Goal: Share content: Share content

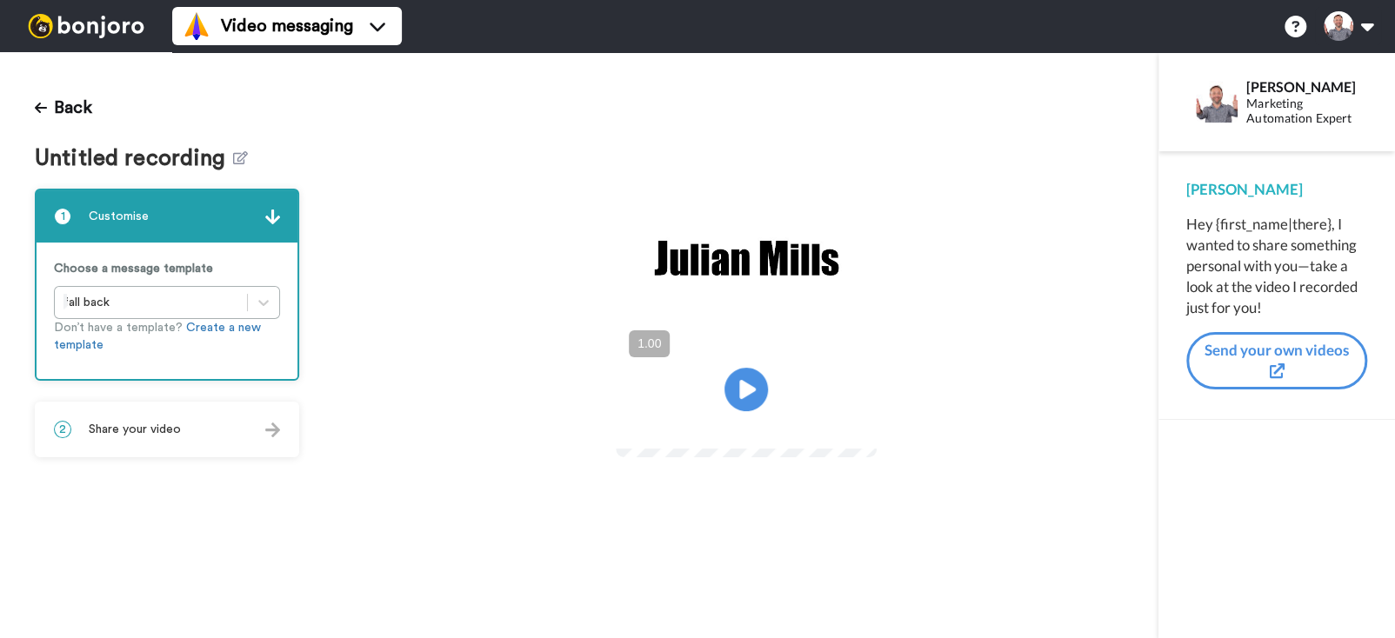
click at [166, 427] on span "Share your video" at bounding box center [135, 429] width 92 height 17
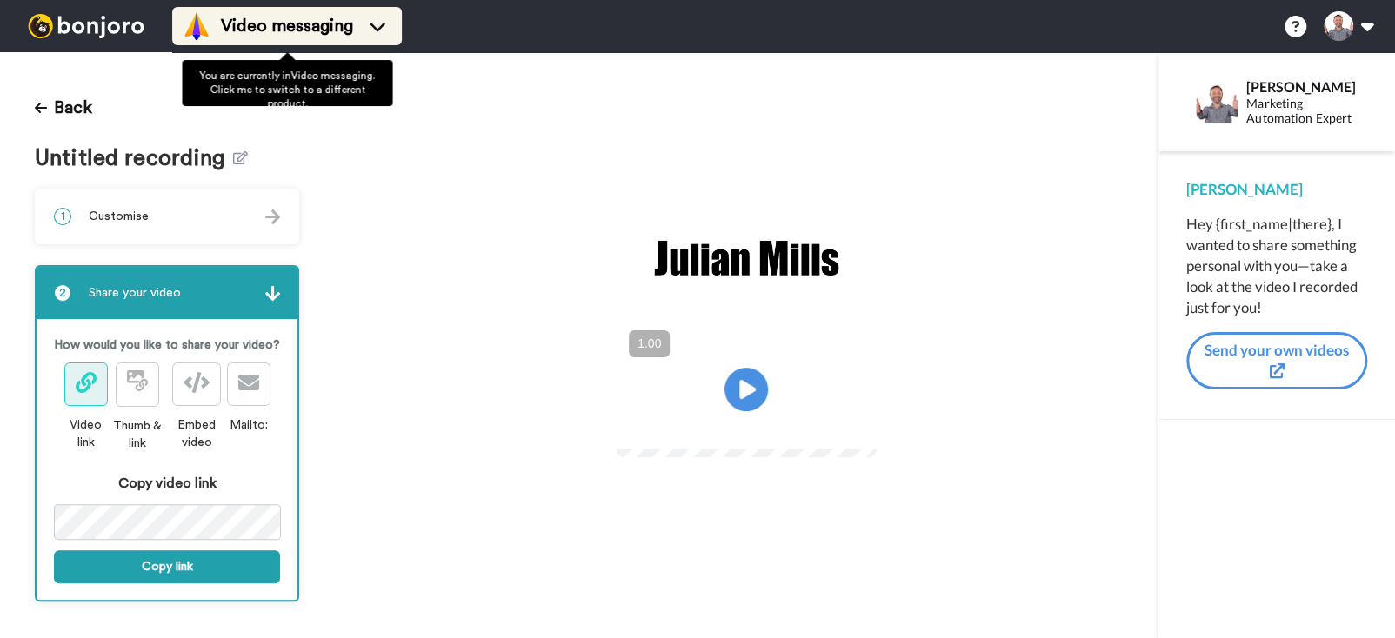
click at [251, 31] on span "Video messaging" at bounding box center [287, 26] width 132 height 24
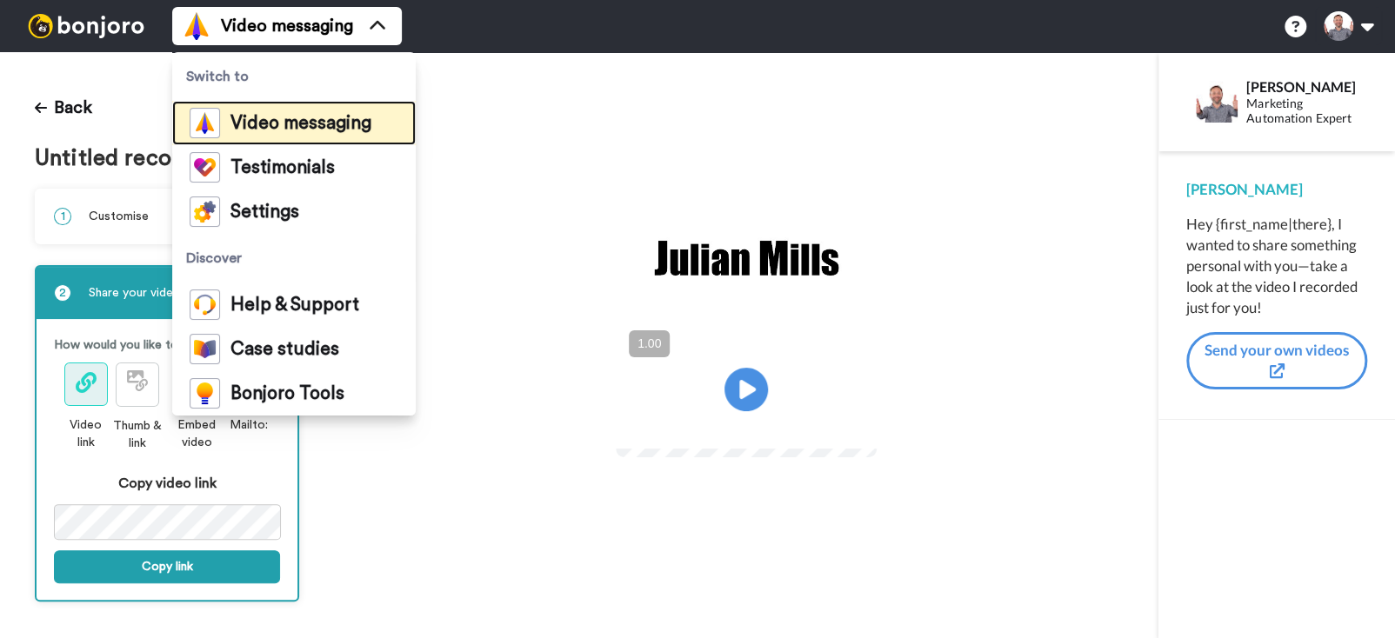
click at [268, 118] on span "Video messaging" at bounding box center [301, 123] width 141 height 17
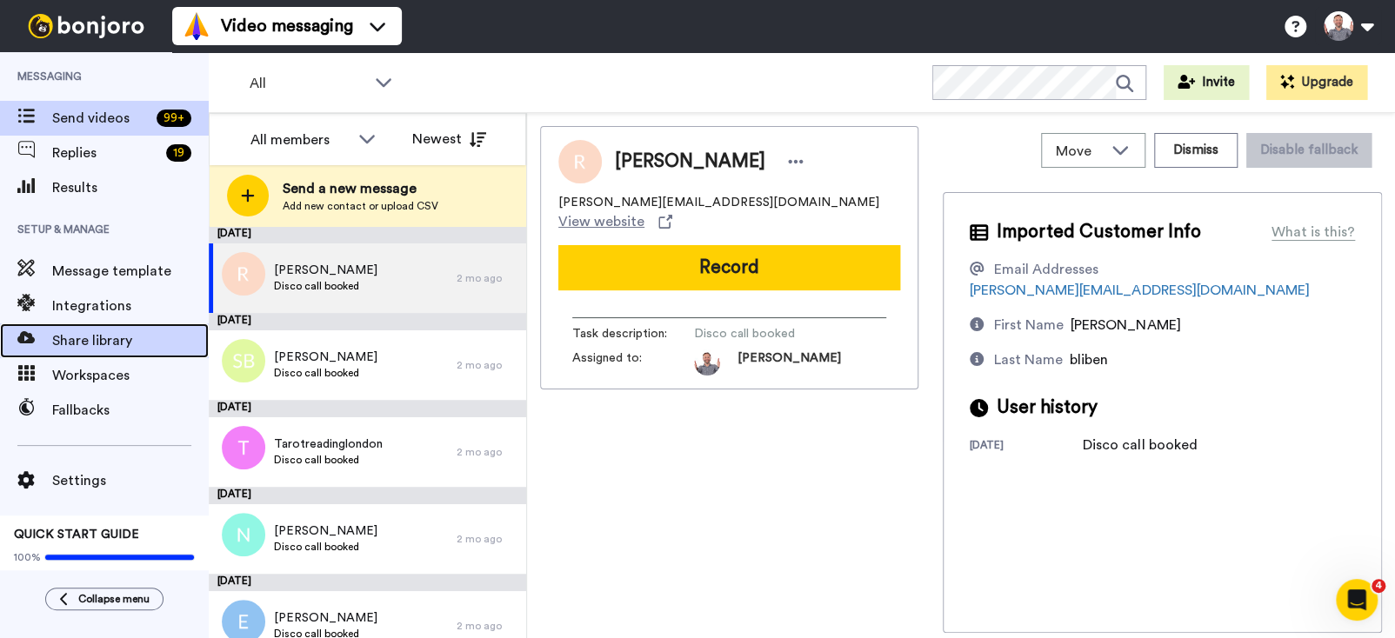
click at [97, 337] on span "Share library" at bounding box center [130, 341] width 157 height 21
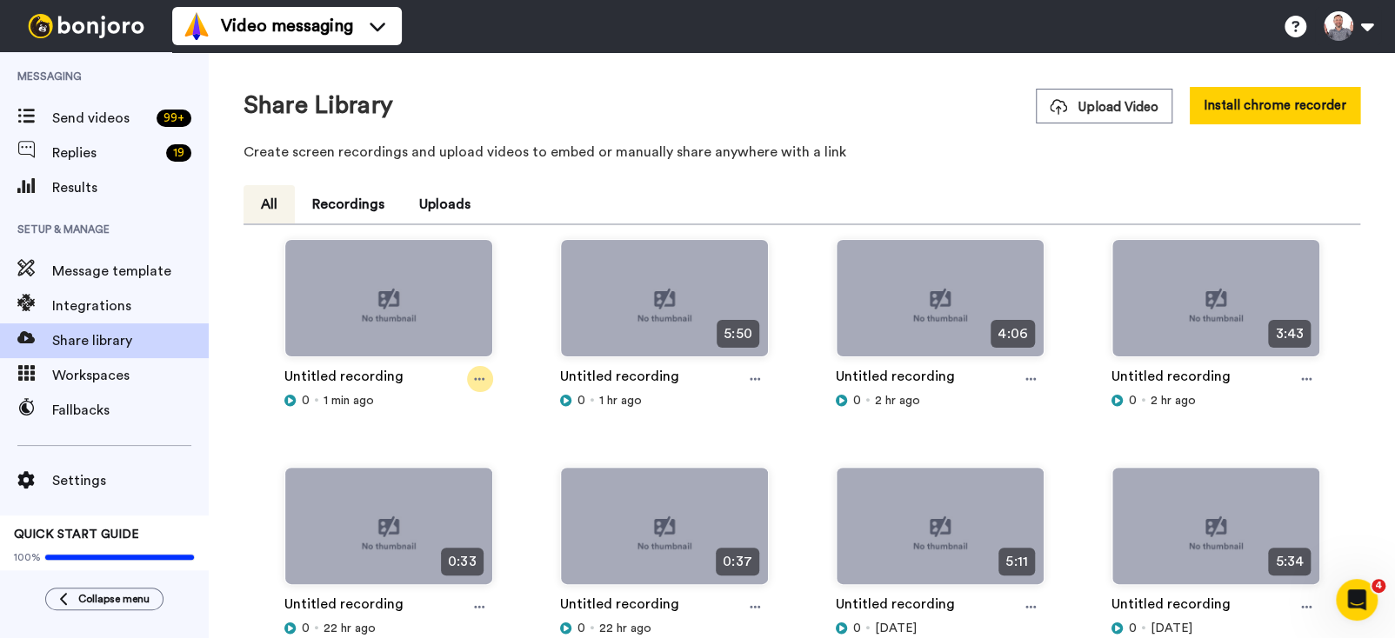
click at [481, 379] on icon at bounding box center [480, 379] width 10 height 3
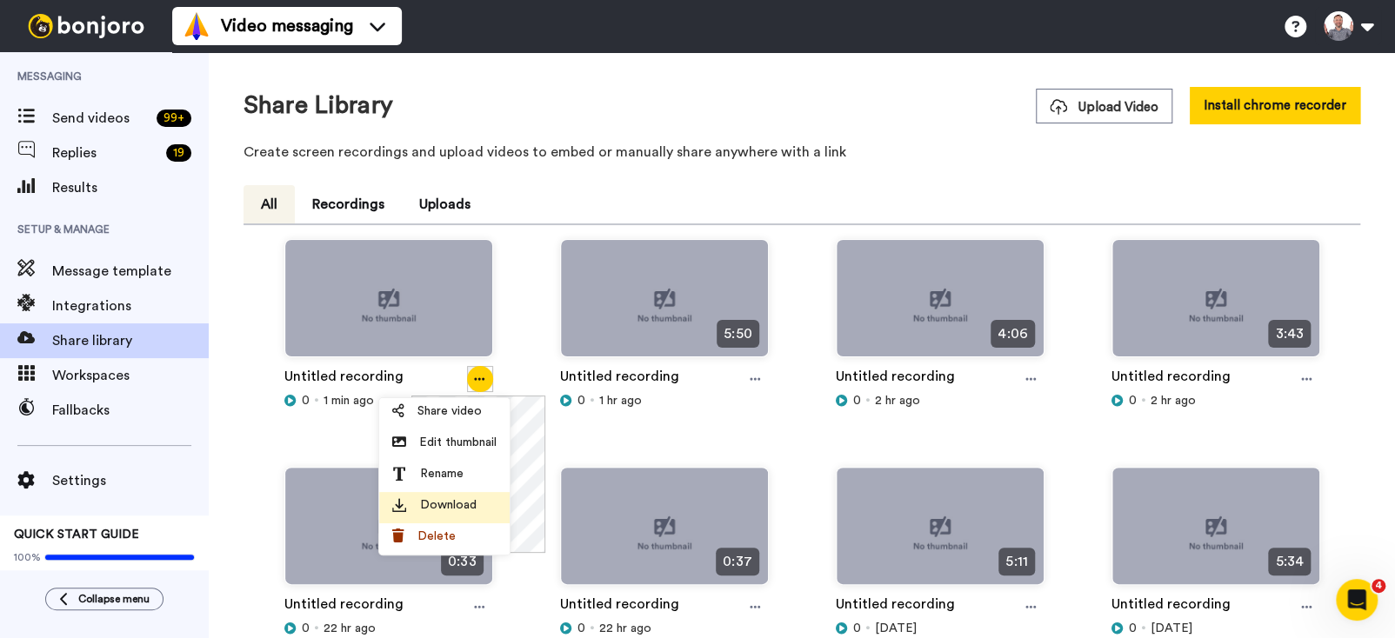
click at [457, 502] on span "Download" at bounding box center [448, 505] width 57 height 17
